Goal: Task Accomplishment & Management: Manage account settings

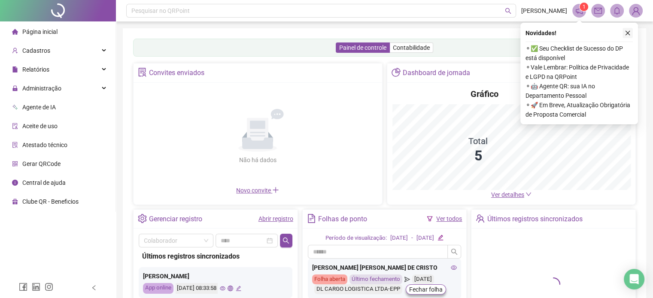
click at [629, 32] on icon "close" at bounding box center [627, 33] width 6 height 6
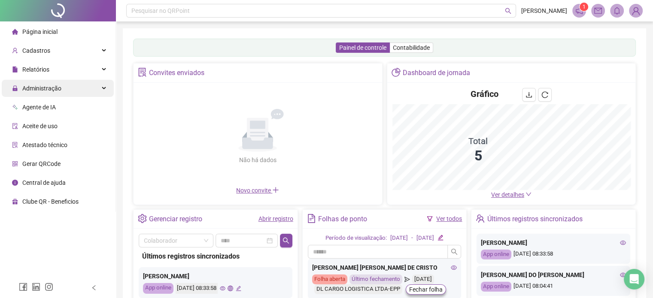
click at [49, 93] on span "Administração" at bounding box center [36, 88] width 49 height 17
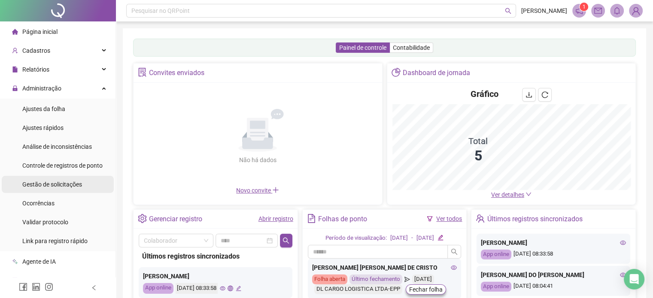
click at [49, 184] on span "Gestão de solicitações" at bounding box center [52, 184] width 60 height 7
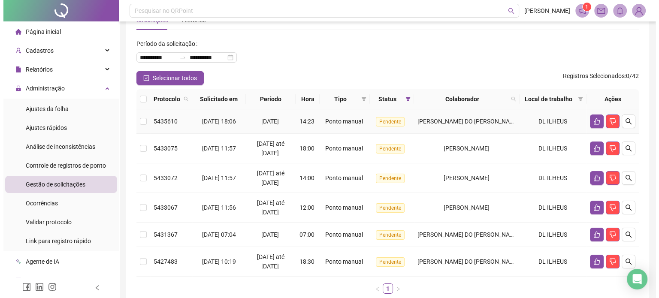
scroll to position [43, 0]
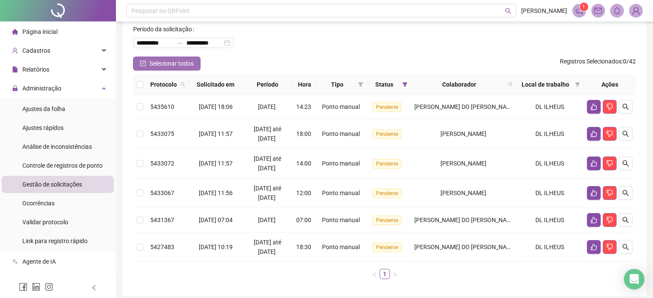
click at [160, 66] on span "Selecionar todos" at bounding box center [171, 63] width 44 height 9
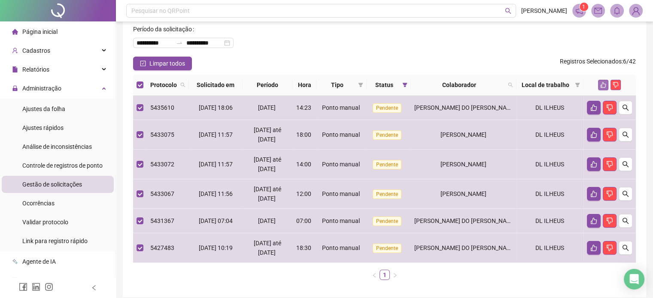
click at [602, 85] on icon "like" at bounding box center [603, 85] width 6 height 6
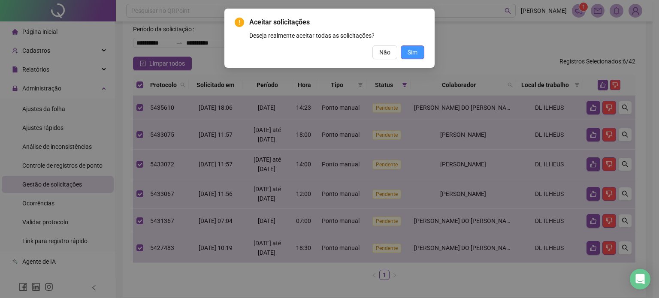
click at [415, 48] on span "Sim" at bounding box center [413, 52] width 10 height 9
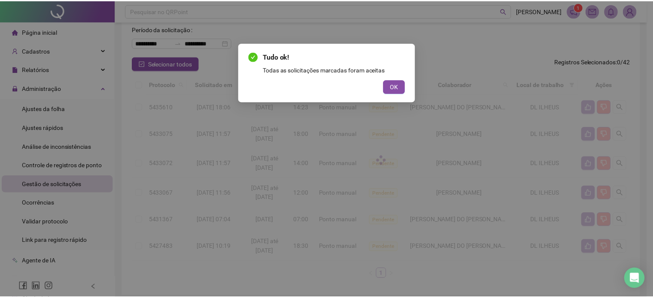
scroll to position [0, 0]
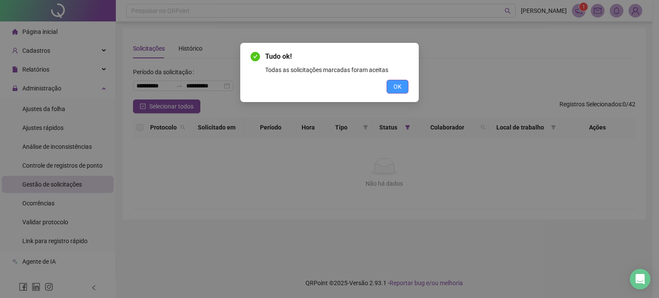
click at [396, 84] on span "OK" at bounding box center [397, 86] width 8 height 9
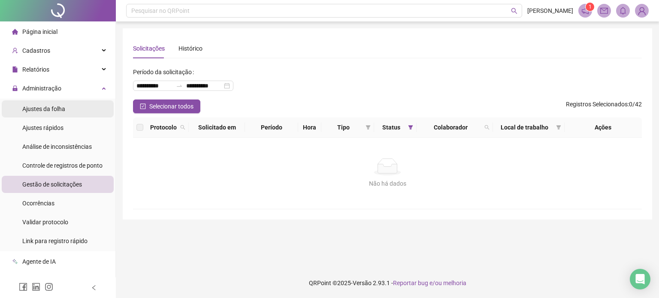
click at [60, 111] on span "Ajustes da folha" at bounding box center [43, 109] width 43 height 7
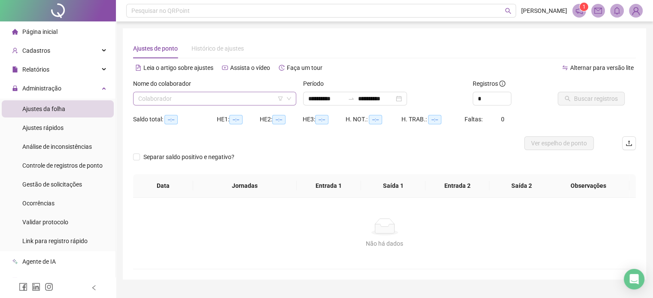
click at [217, 103] on input "search" at bounding box center [210, 98] width 145 height 13
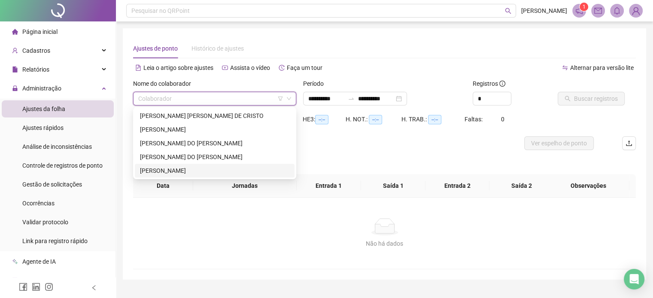
click at [179, 172] on div "[PERSON_NAME]" at bounding box center [214, 170] width 149 height 9
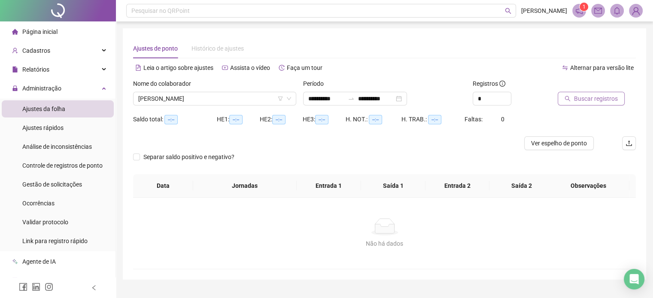
click at [586, 103] on span "Buscar registros" at bounding box center [596, 98] width 44 height 9
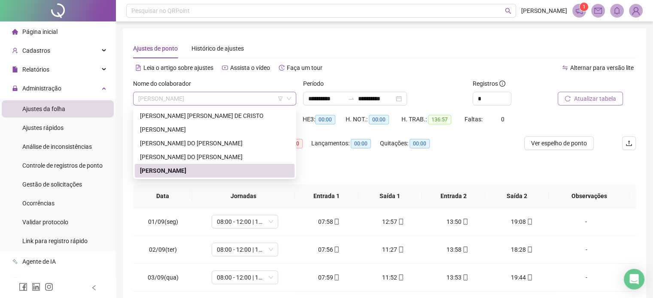
click at [198, 94] on span "[PERSON_NAME]" at bounding box center [214, 98] width 153 height 13
click at [185, 142] on div "[PERSON_NAME] DO [PERSON_NAME]" at bounding box center [214, 143] width 149 height 9
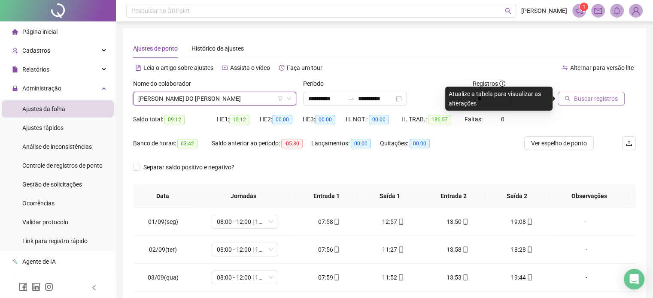
click at [590, 99] on span "Buscar registros" at bounding box center [596, 98] width 44 height 9
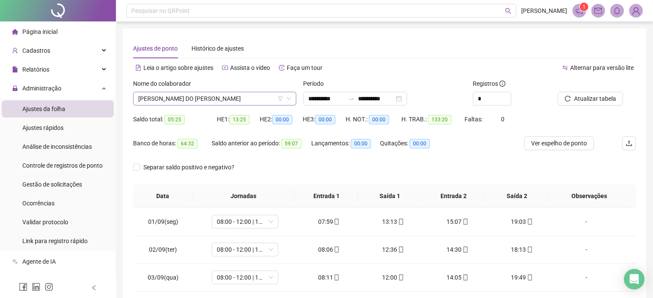
click at [199, 95] on span "[PERSON_NAME] DO [PERSON_NAME]" at bounding box center [214, 98] width 153 height 13
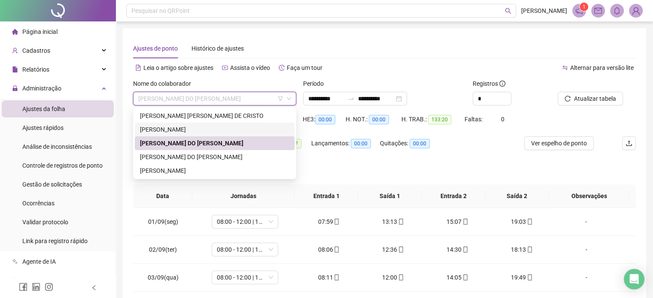
click at [198, 130] on div "[PERSON_NAME]" at bounding box center [214, 129] width 149 height 9
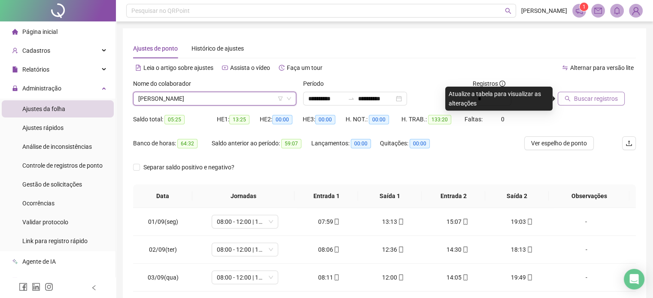
click at [577, 105] on button "Buscar registros" at bounding box center [590, 99] width 67 height 14
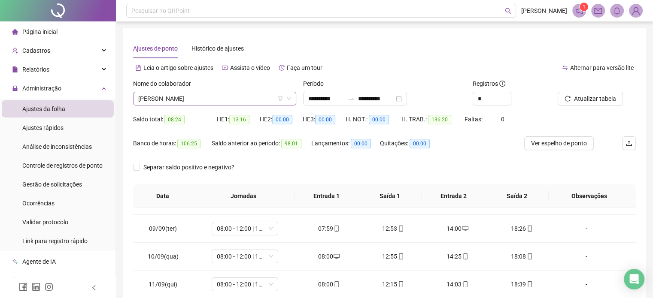
click at [185, 102] on span "[PERSON_NAME]" at bounding box center [214, 98] width 153 height 13
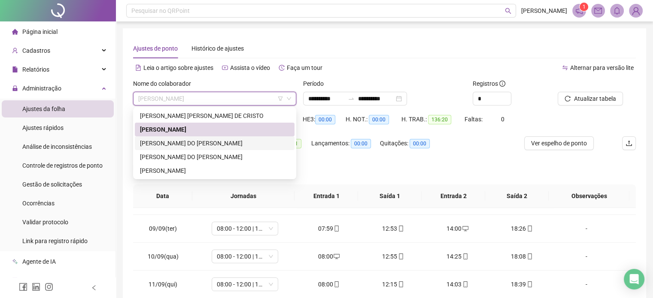
click at [162, 145] on div "[PERSON_NAME] DO [PERSON_NAME]" at bounding box center [214, 143] width 149 height 9
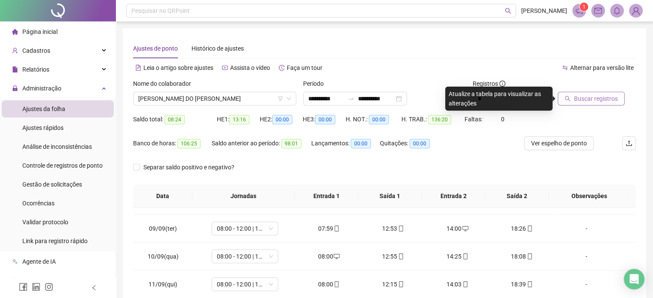
click at [571, 97] on button "Buscar registros" at bounding box center [590, 99] width 67 height 14
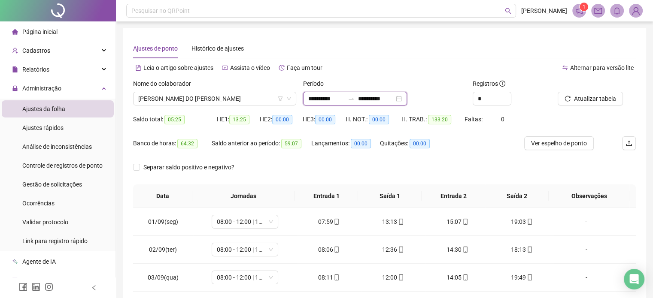
click at [391, 98] on input "**********" at bounding box center [376, 98] width 36 height 9
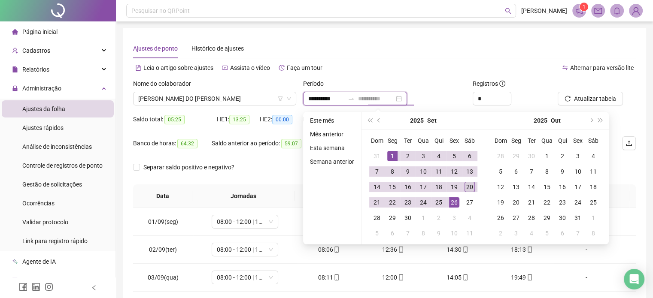
type input "**********"
click at [466, 185] on div "20" at bounding box center [469, 187] width 10 height 10
type input "**********"
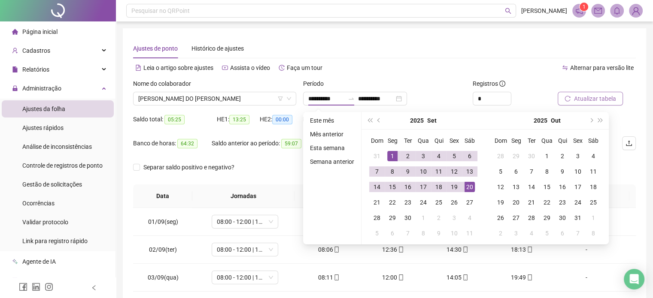
click at [581, 93] on button "Atualizar tabela" at bounding box center [589, 99] width 65 height 14
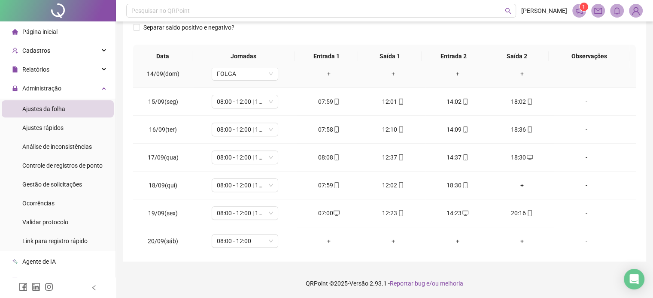
scroll to position [372, 0]
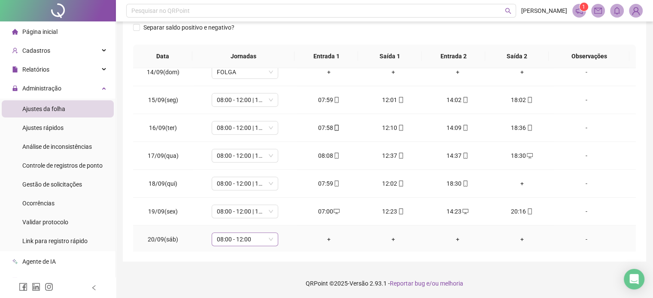
click at [252, 242] on span "08:00 - 12:00" at bounding box center [245, 239] width 56 height 13
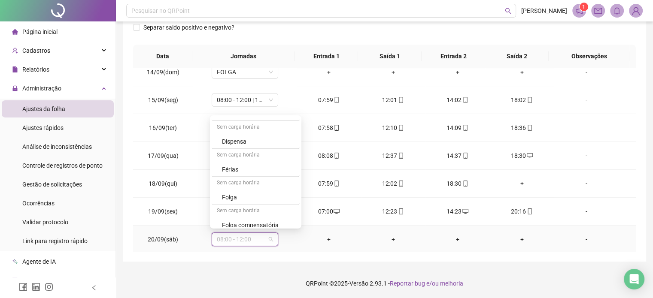
scroll to position [669, 0]
click at [257, 190] on div "Folga compensatória" at bounding box center [258, 194] width 73 height 9
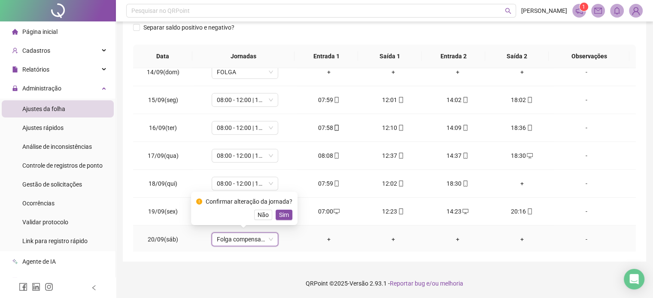
click at [282, 215] on span "Sim" at bounding box center [284, 214] width 10 height 9
